Goal: Task Accomplishment & Management: Use online tool/utility

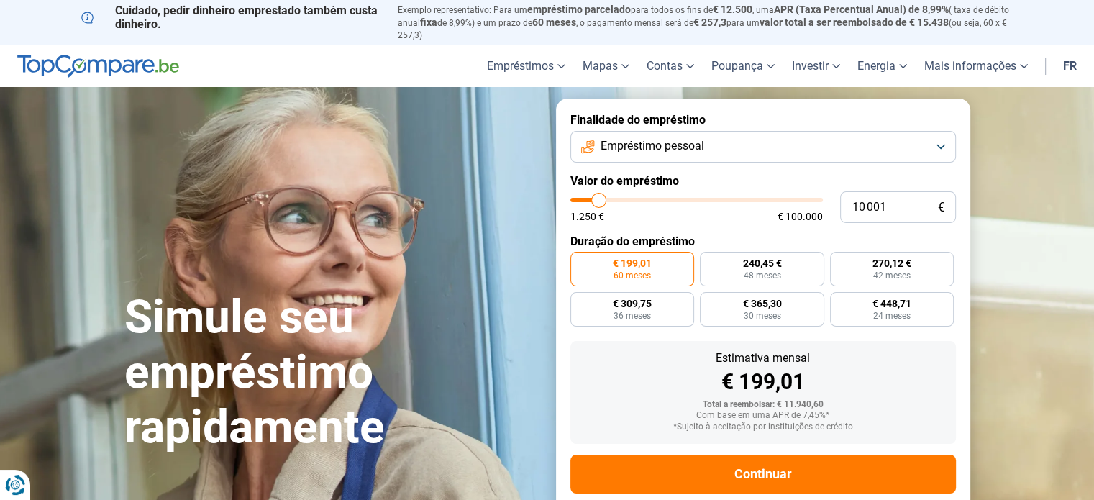
click at [906, 142] on button "Empréstimo pessoal" at bounding box center [762, 147] width 385 height 32
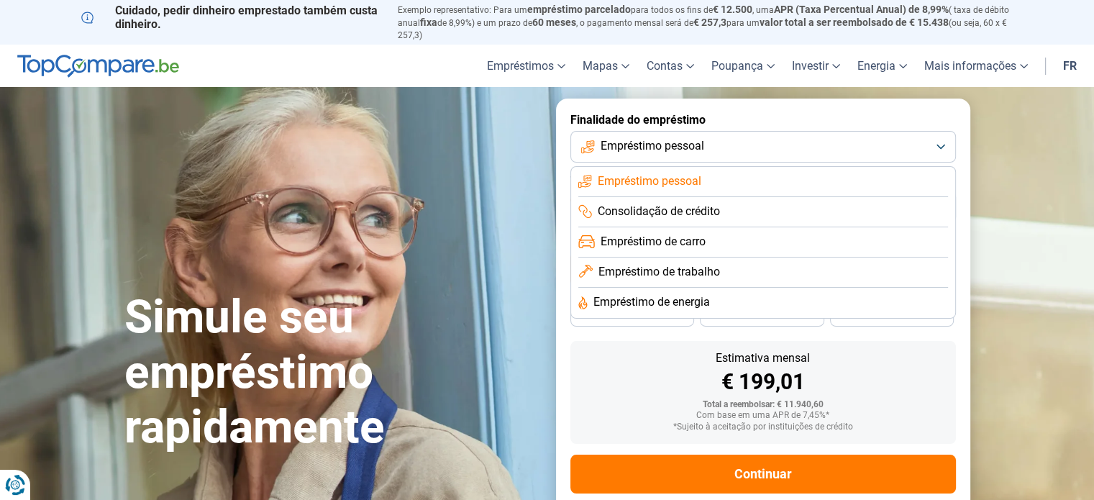
click at [654, 241] on font "Empréstimo de carro" at bounding box center [653, 241] width 105 height 14
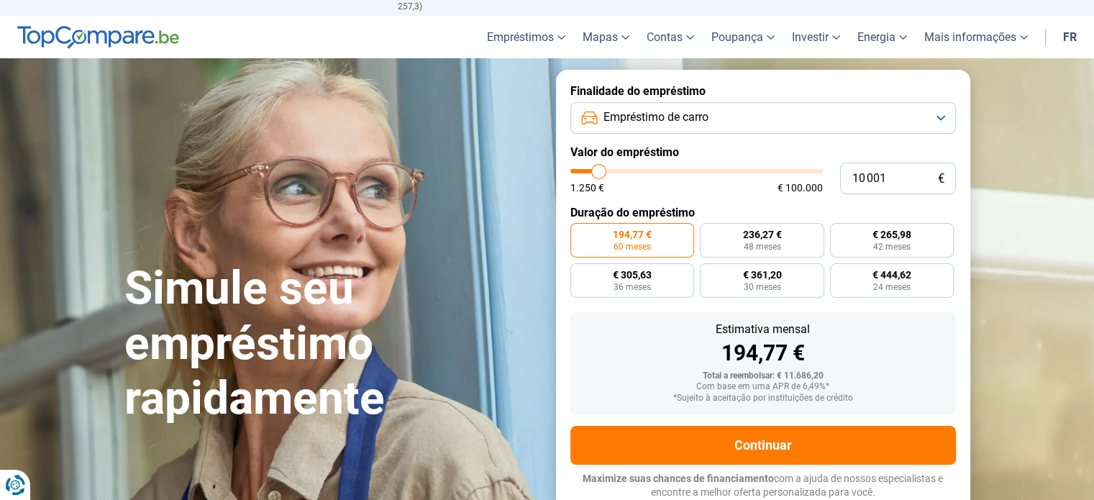
scroll to position [30, 0]
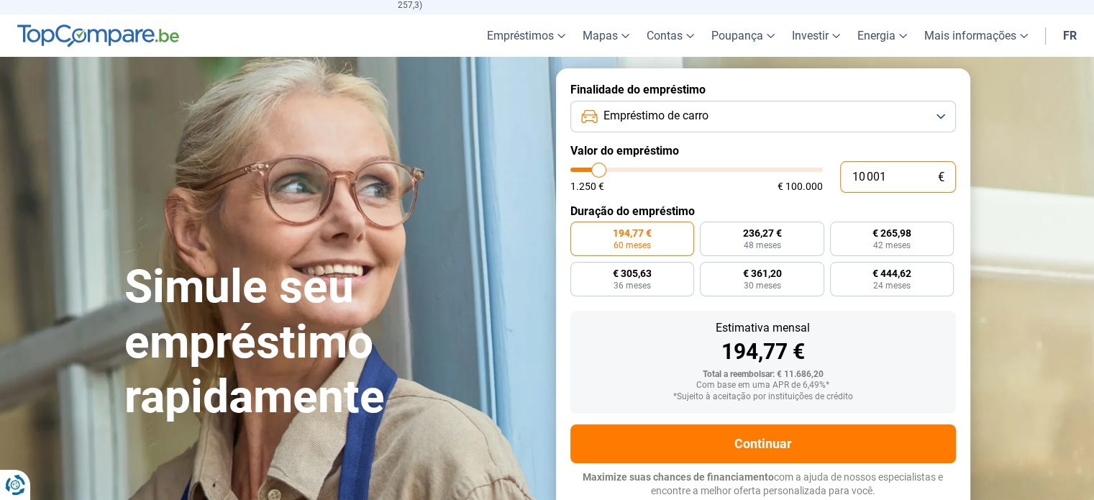
click at [923, 184] on input "10 001" at bounding box center [898, 177] width 116 height 32
type input "1 000"
type input "1250"
type input "100"
type input "1250"
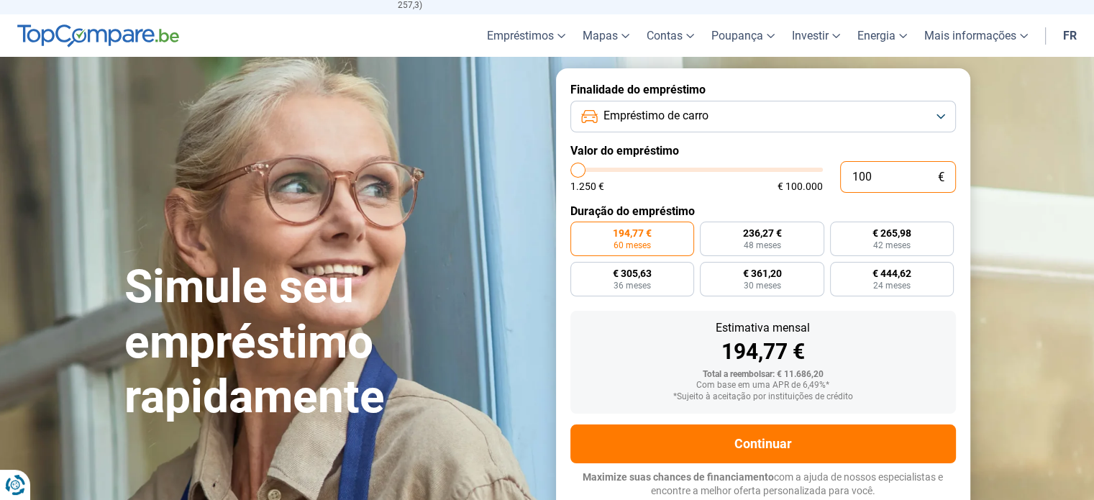
type input "10"
type input "1250"
type input "1"
type input "1250"
type input "0"
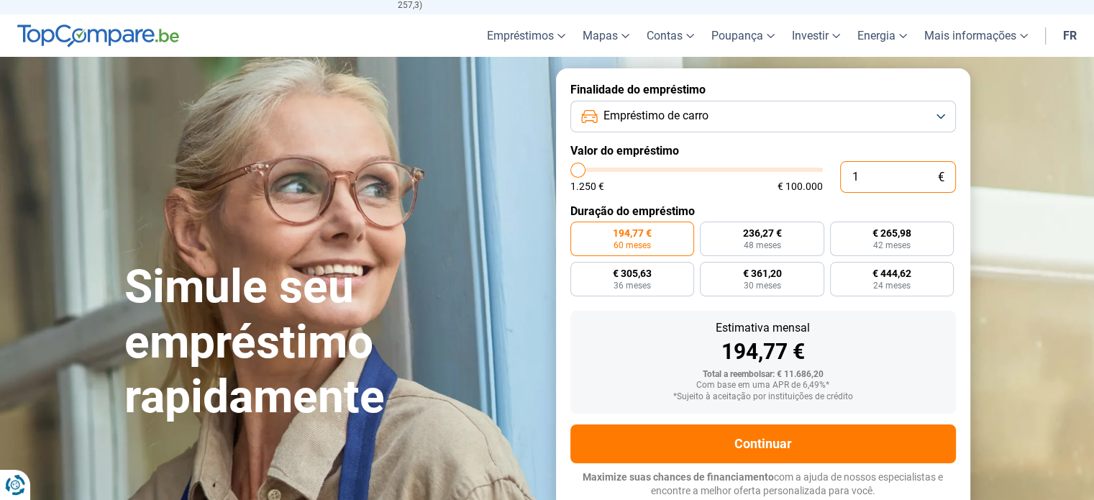
type input "1250"
type input "1 250"
type input "1250"
radio input "true"
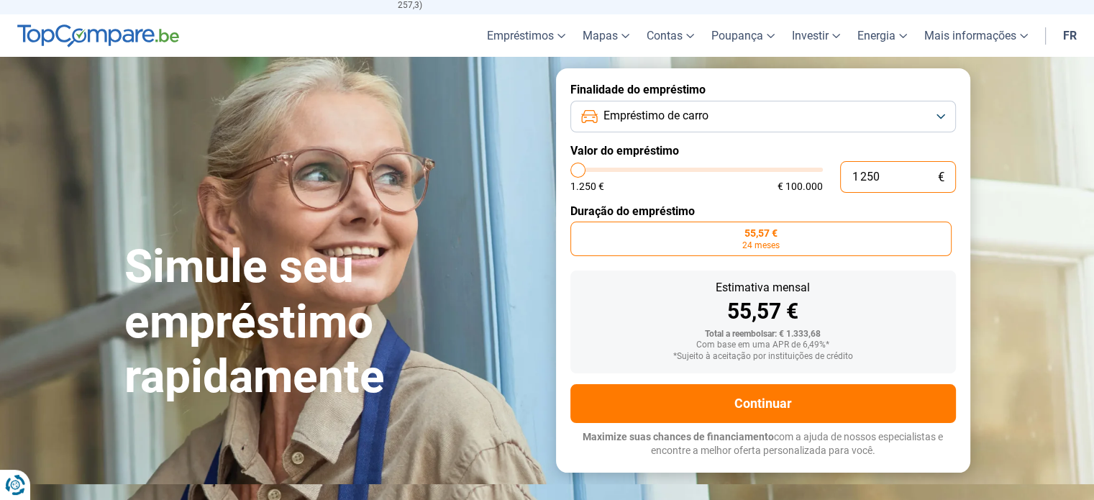
scroll to position [0, 0]
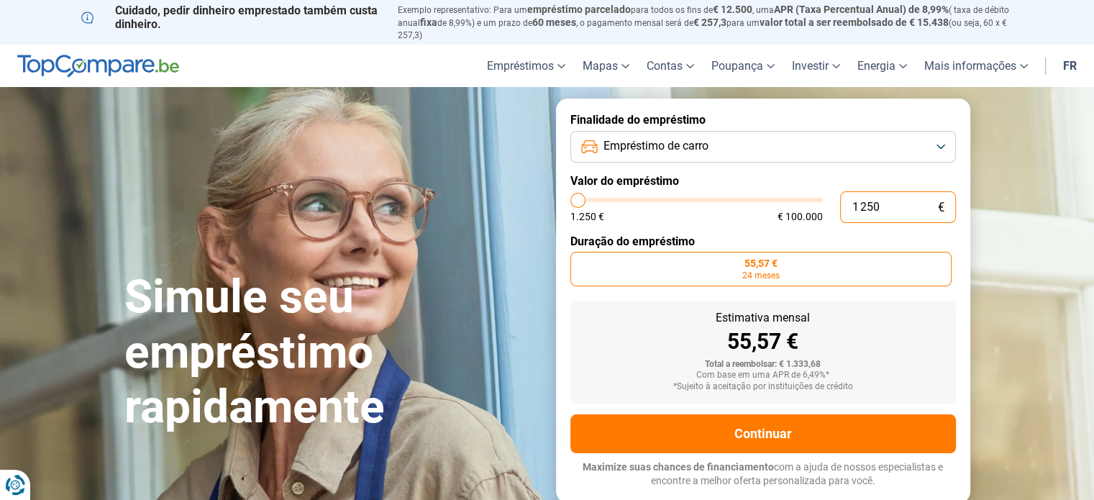
type input "12 508"
type input "12500"
type input "125 080"
type input "100000"
type input "12 508"
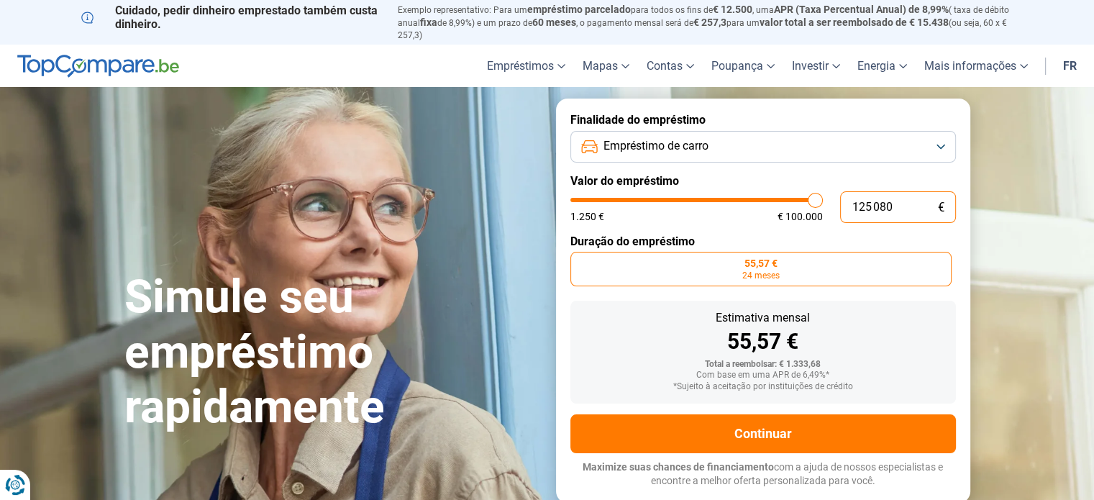
type input "12500"
type input "1 250"
type input "1250"
type input "125"
type input "1250"
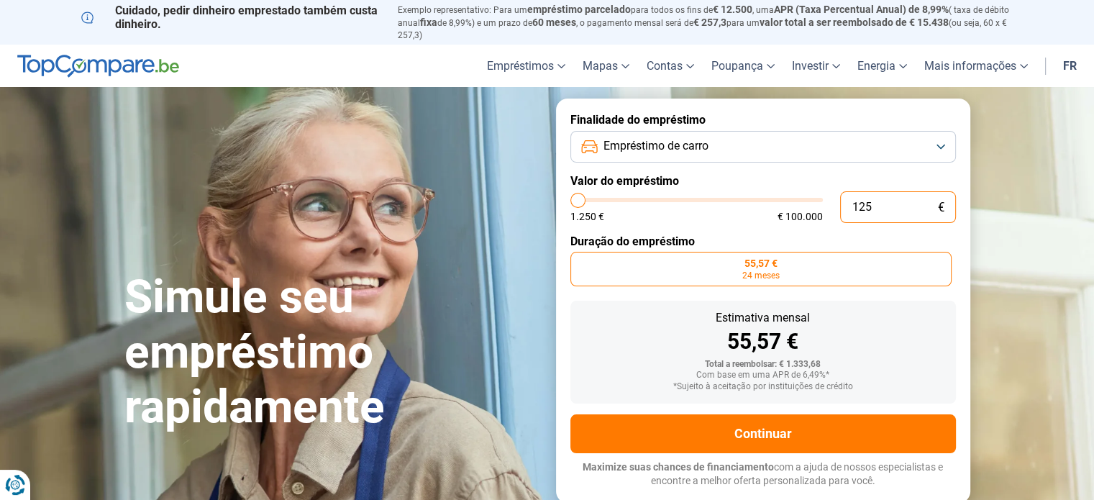
type input "12"
type input "1250"
type input "1"
type input "1250"
type input "0"
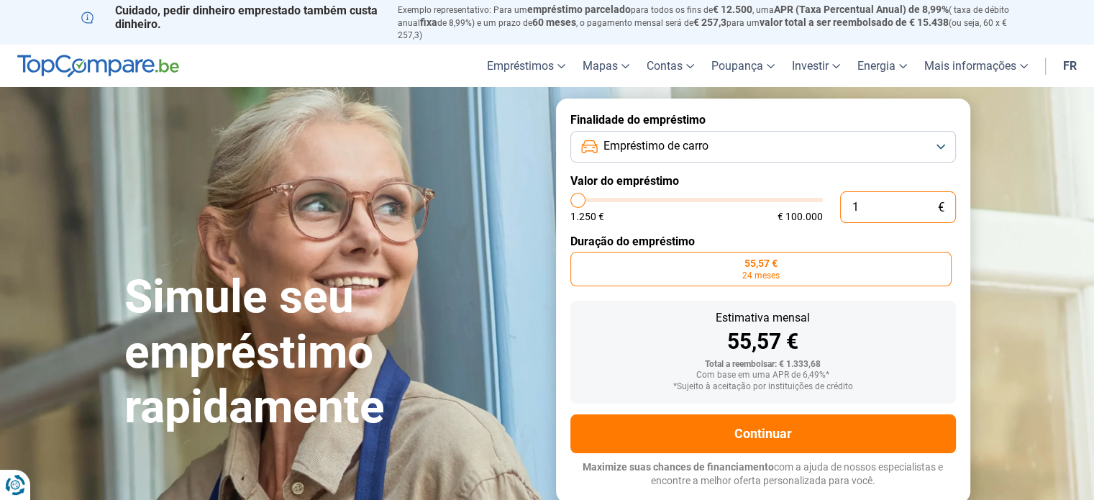
type input "1250"
type input "8"
type input "1250"
type input "80"
type input "1250"
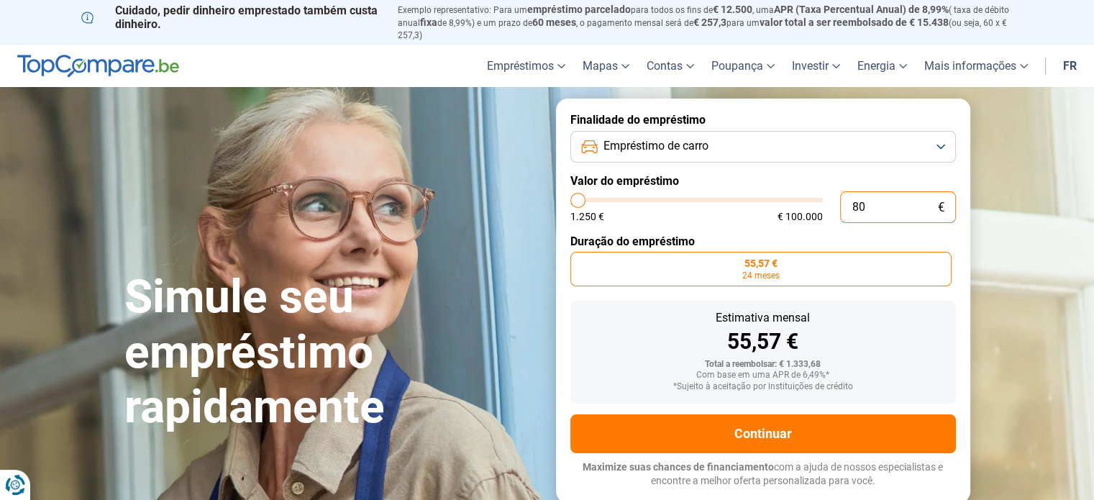
type input "800"
type input "1250"
type input "8 000"
type input "8000"
radio input "false"
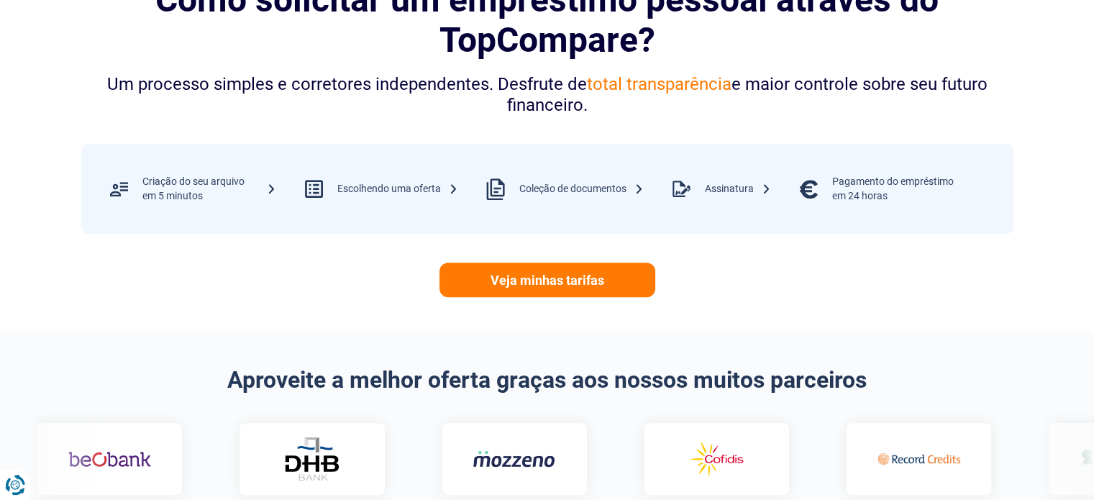
scroll to position [677, 0]
